Goal: Entertainment & Leisure: Consume media (video, audio)

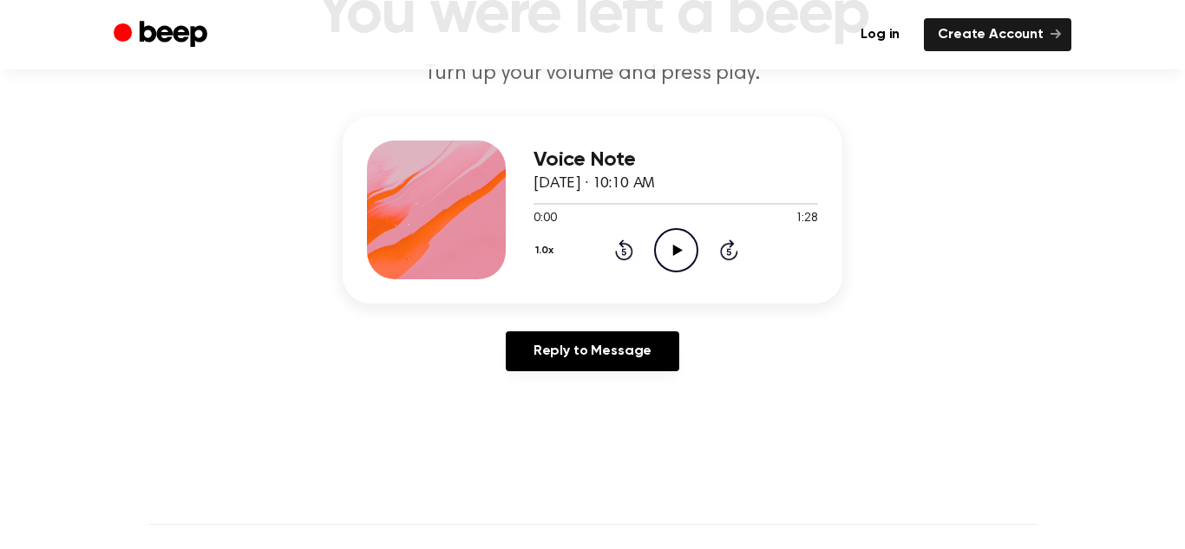
scroll to position [159, 0]
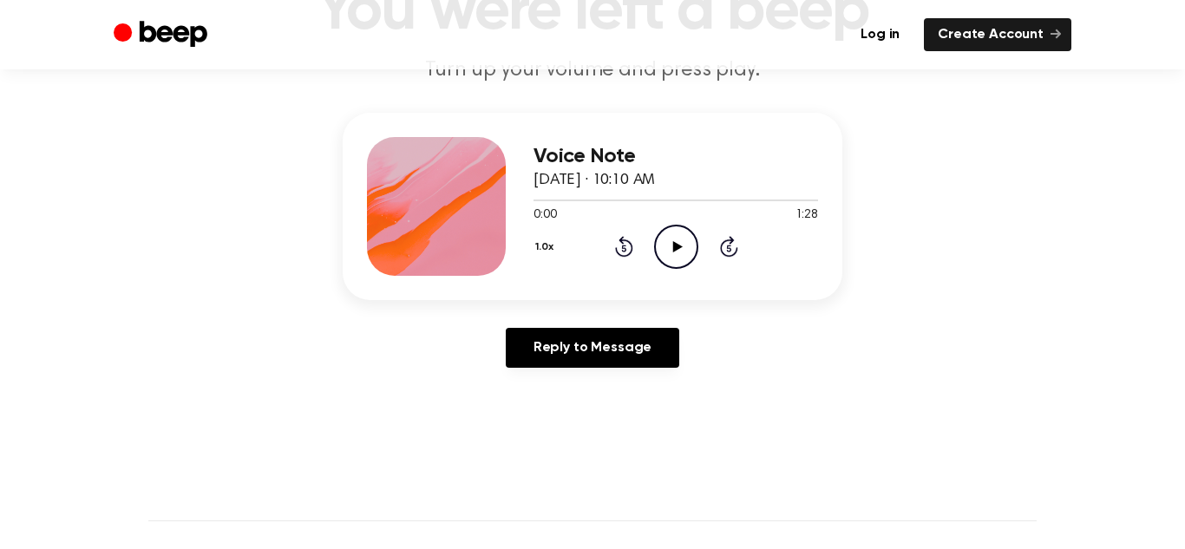
click at [677, 248] on icon at bounding box center [677, 246] width 10 height 11
click at [677, 249] on icon "Pause Audio" at bounding box center [676, 247] width 44 height 44
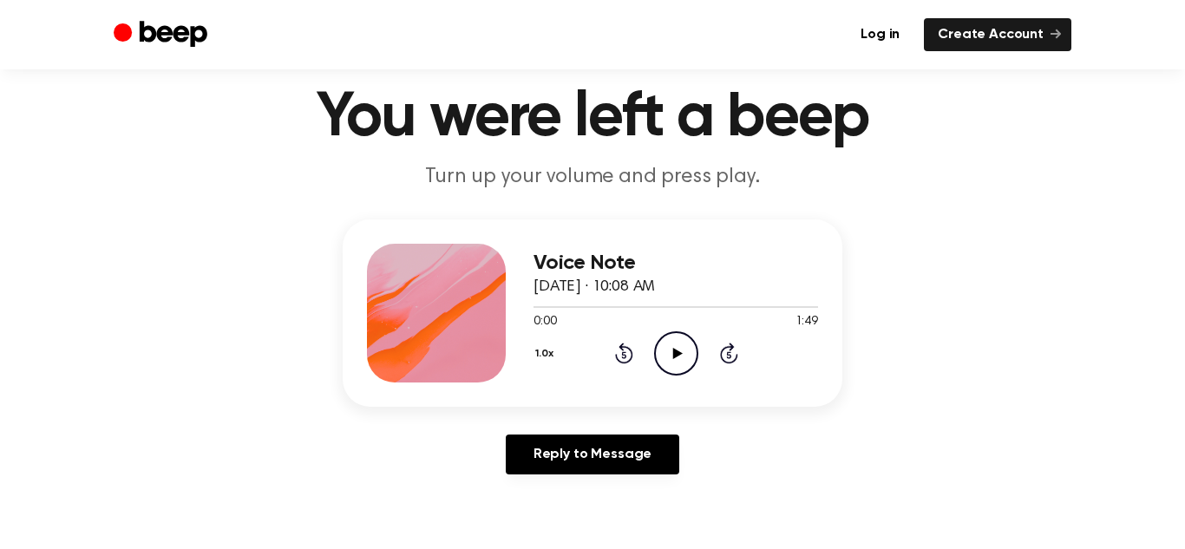
scroll to position [56, 0]
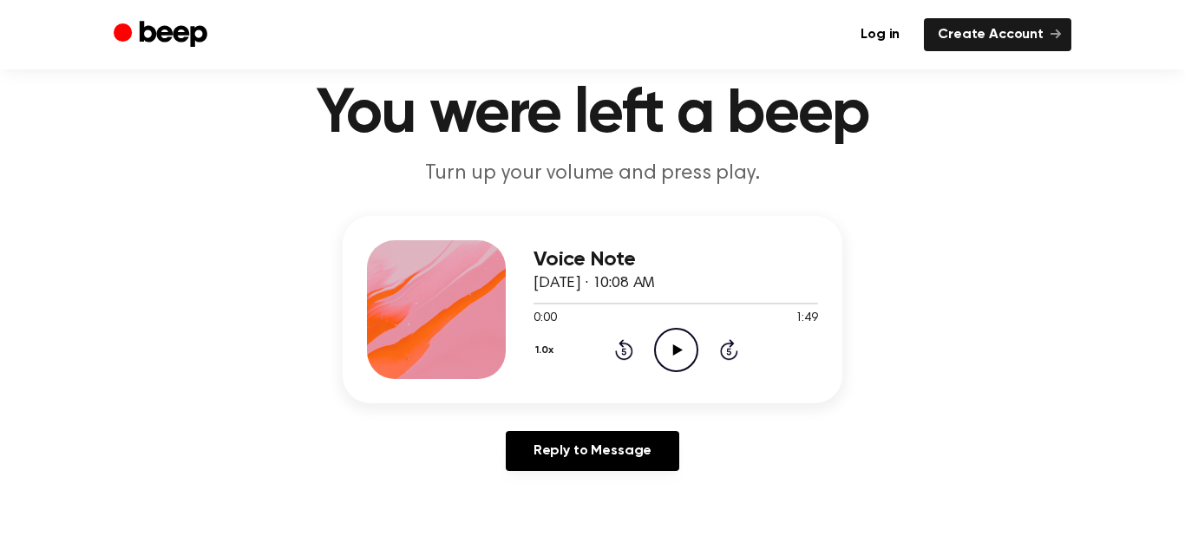
click at [660, 357] on icon "Play Audio" at bounding box center [676, 350] width 44 height 44
click at [688, 350] on icon "Pause Audio" at bounding box center [676, 350] width 44 height 44
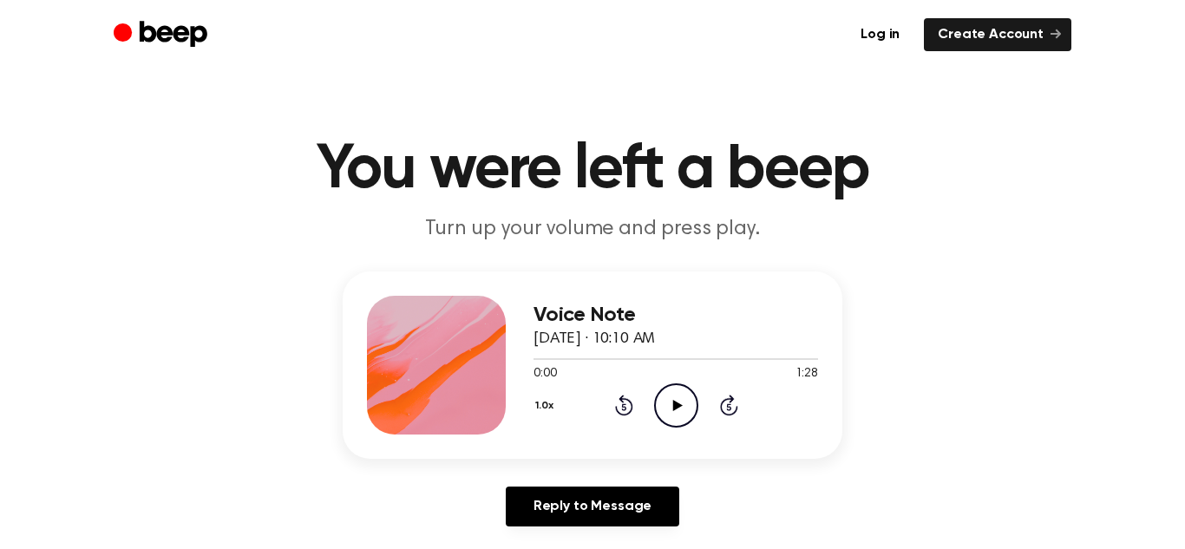
click at [670, 410] on icon "Play Audio" at bounding box center [676, 405] width 44 height 44
click at [732, 394] on icon "Skip 5 seconds" at bounding box center [728, 405] width 19 height 23
click at [724, 412] on icon at bounding box center [729, 405] width 18 height 21
